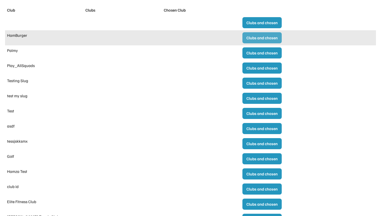
click at [252, 38] on button "Clubs and chosen" at bounding box center [261, 37] width 39 height 11
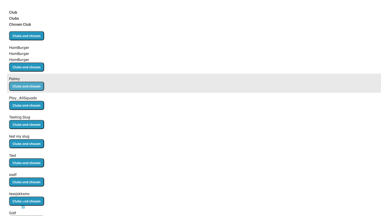
click at [44, 82] on button "Clubs and chosen" at bounding box center [26, 86] width 35 height 9
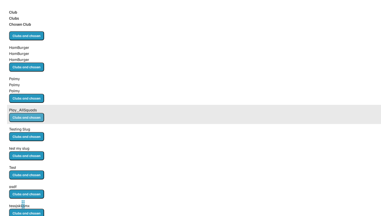
click at [44, 113] on button "Clubs and chosen" at bounding box center [26, 117] width 35 height 9
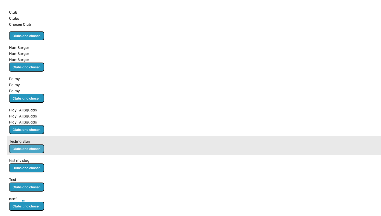
click at [44, 144] on button "Clubs and chosen" at bounding box center [26, 148] width 35 height 9
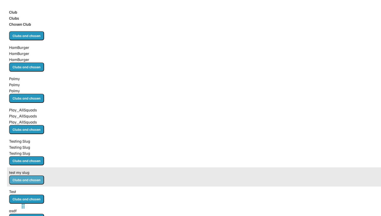
click at [44, 175] on button "Clubs and chosen" at bounding box center [26, 179] width 35 height 9
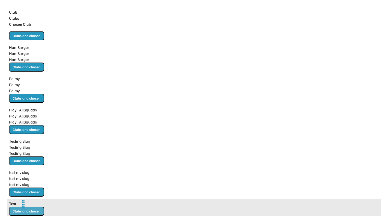
click at [44, 206] on button "Clubs and chosen" at bounding box center [26, 210] width 35 height 9
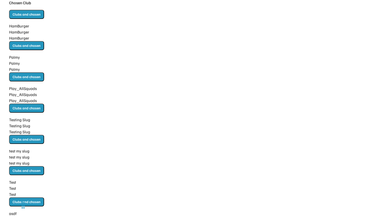
scroll to position [22, 0]
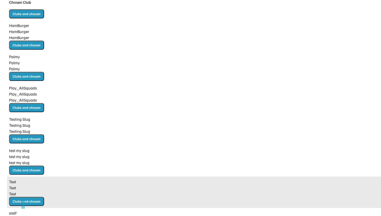
scroll to position [0, 0]
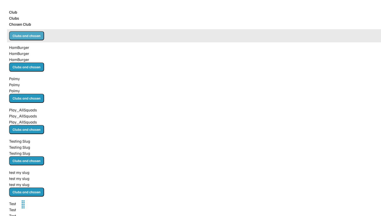
click at [44, 31] on button "Clubs and chosen" at bounding box center [26, 35] width 35 height 9
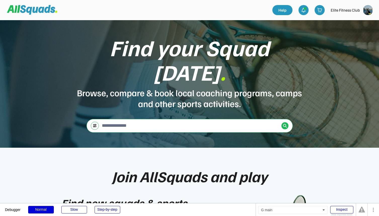
click at [367, 15] on div "Help Elite Fitness Club" at bounding box center [323, 10] width 101 height 14
click at [369, 13] on img at bounding box center [368, 10] width 10 height 10
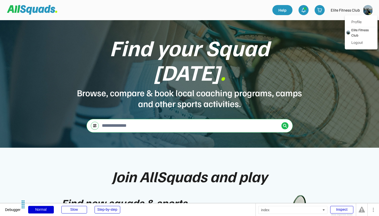
click at [300, 34] on div "Find your Squad today . Browse, compare & book local coaching programs, camps a…" at bounding box center [189, 83] width 379 height 127
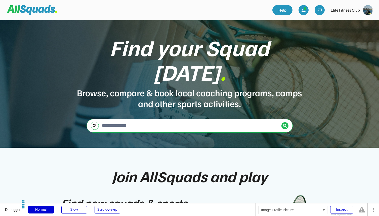
click at [369, 11] on img at bounding box center [368, 10] width 10 height 10
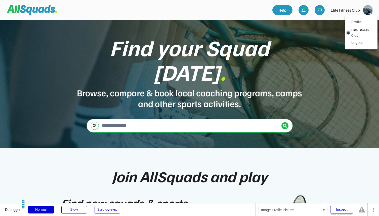
click at [368, 12] on img at bounding box center [368, 10] width 10 height 10
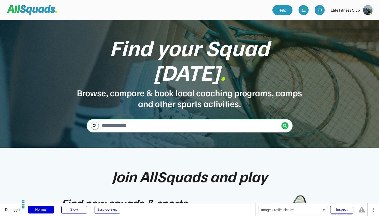
click at [370, 14] on img at bounding box center [368, 10] width 10 height 10
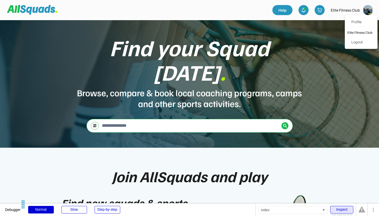
click at [346, 208] on div "Inspect" at bounding box center [342, 210] width 23 height 8
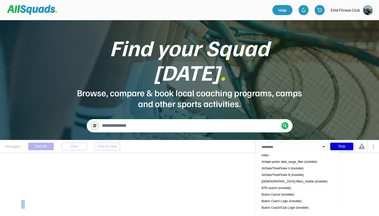
click at [301, 147] on div at bounding box center [293, 147] width 69 height 8
type input "*****"
click at [301, 155] on div "Group Focus Menu dropdown (invisible)" at bounding box center [294, 155] width 69 height 7
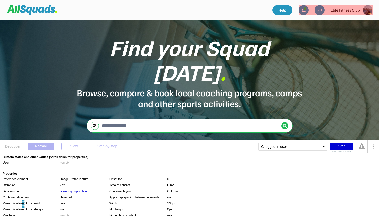
click at [368, 12] on img at bounding box center [368, 10] width 10 height 10
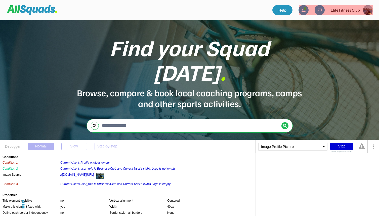
click at [368, 12] on img at bounding box center [368, 10] width 10 height 10
click at [338, 146] on div "Stop" at bounding box center [342, 147] width 23 height 8
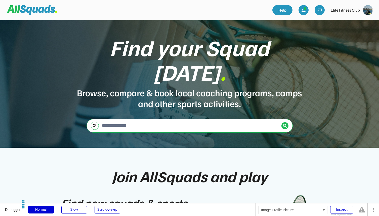
click at [369, 13] on img at bounding box center [368, 10] width 10 height 10
click at [370, 13] on img at bounding box center [368, 10] width 10 height 10
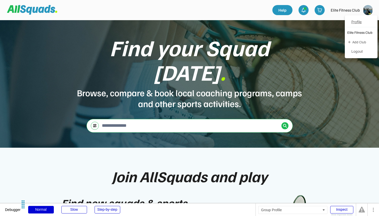
click at [357, 23] on link "Profile" at bounding box center [362, 22] width 30 height 10
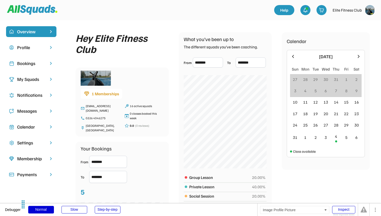
click at [369, 10] on img at bounding box center [370, 10] width 10 height 10
click at [355, 44] on div "Add Club" at bounding box center [365, 41] width 23 height 5
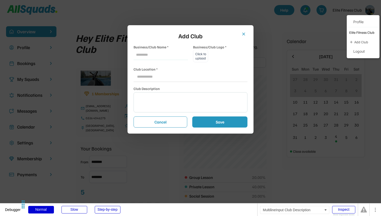
click at [168, 96] on textarea at bounding box center [190, 102] width 114 height 20
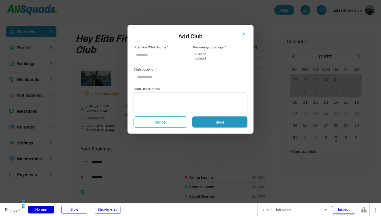
click at [173, 58] on input "input" at bounding box center [160, 55] width 54 height 10
click at [172, 59] on input "input" at bounding box center [160, 55] width 54 height 10
type input "**********"
click at [202, 55] on input "file" at bounding box center [200, 56] width 15 height 12
type input "**********"
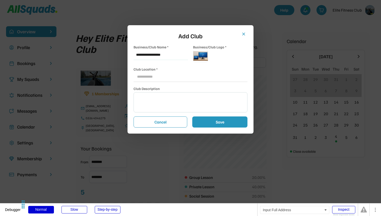
click at [157, 79] on input "input" at bounding box center [190, 77] width 114 height 10
type input "**********"
click at [163, 104] on textarea at bounding box center [190, 102] width 114 height 20
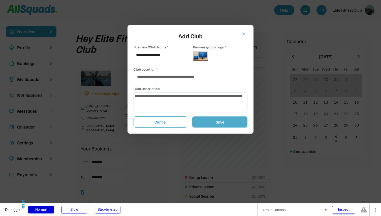
type textarea "**********"
click at [214, 121] on button "Save" at bounding box center [219, 121] width 55 height 11
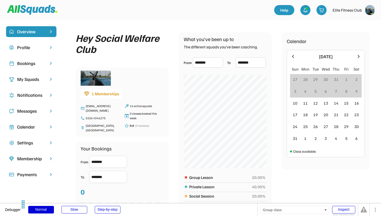
click at [358, 56] on icon at bounding box center [358, 57] width 6 height 6
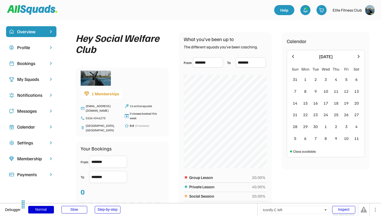
click at [292, 58] on icon at bounding box center [293, 57] width 6 height 6
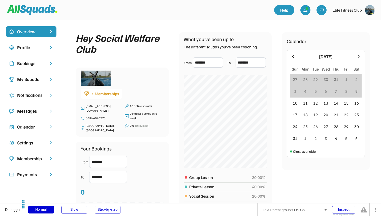
click at [34, 44] on div "Profile" at bounding box center [31, 47] width 28 height 7
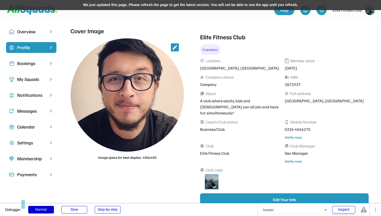
click at [171, 5] on div "We just updated this page. Please refresh the page to get the latest version. Y…" at bounding box center [190, 5] width 381 height 10
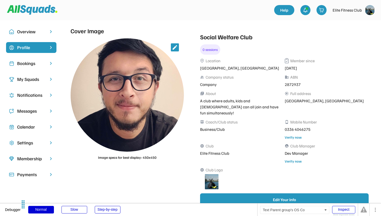
click at [38, 63] on div "Bookings" at bounding box center [31, 63] width 28 height 7
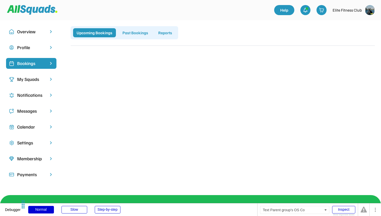
click at [42, 48] on div "Profile" at bounding box center [31, 47] width 28 height 7
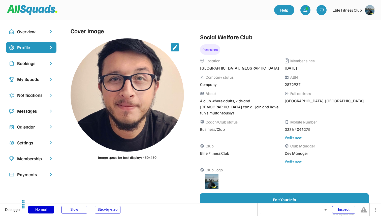
click at [45, 63] on div "Bookings" at bounding box center [31, 63] width 50 height 11
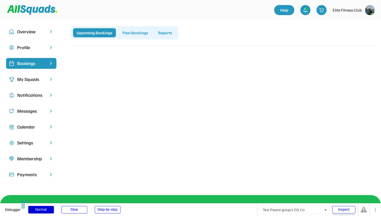
click at [39, 44] on div "Profile" at bounding box center [31, 47] width 28 height 7
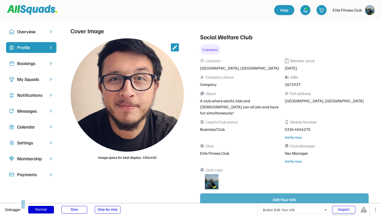
click at [241, 193] on button "Edit Your Info" at bounding box center [284, 199] width 168 height 13
select select "*********"
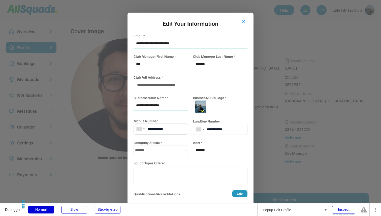
scroll to position [26, 0]
select select "**********"
click at [243, 19] on button "close" at bounding box center [243, 21] width 5 height 5
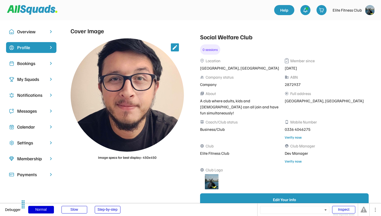
click at [41, 75] on div "My Squads" at bounding box center [31, 79] width 50 height 11
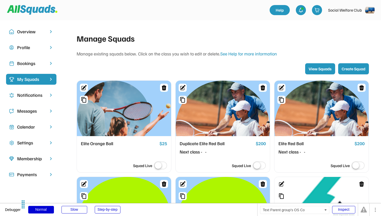
click at [38, 31] on div "Overview" at bounding box center [31, 31] width 28 height 7
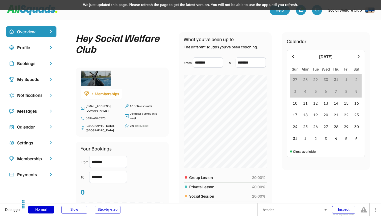
click at [114, 5] on div "We just updated this page. Please refresh the page to get the latest version. Y…" at bounding box center [190, 5] width 381 height 10
